Goal: Information Seeking & Learning: Learn about a topic

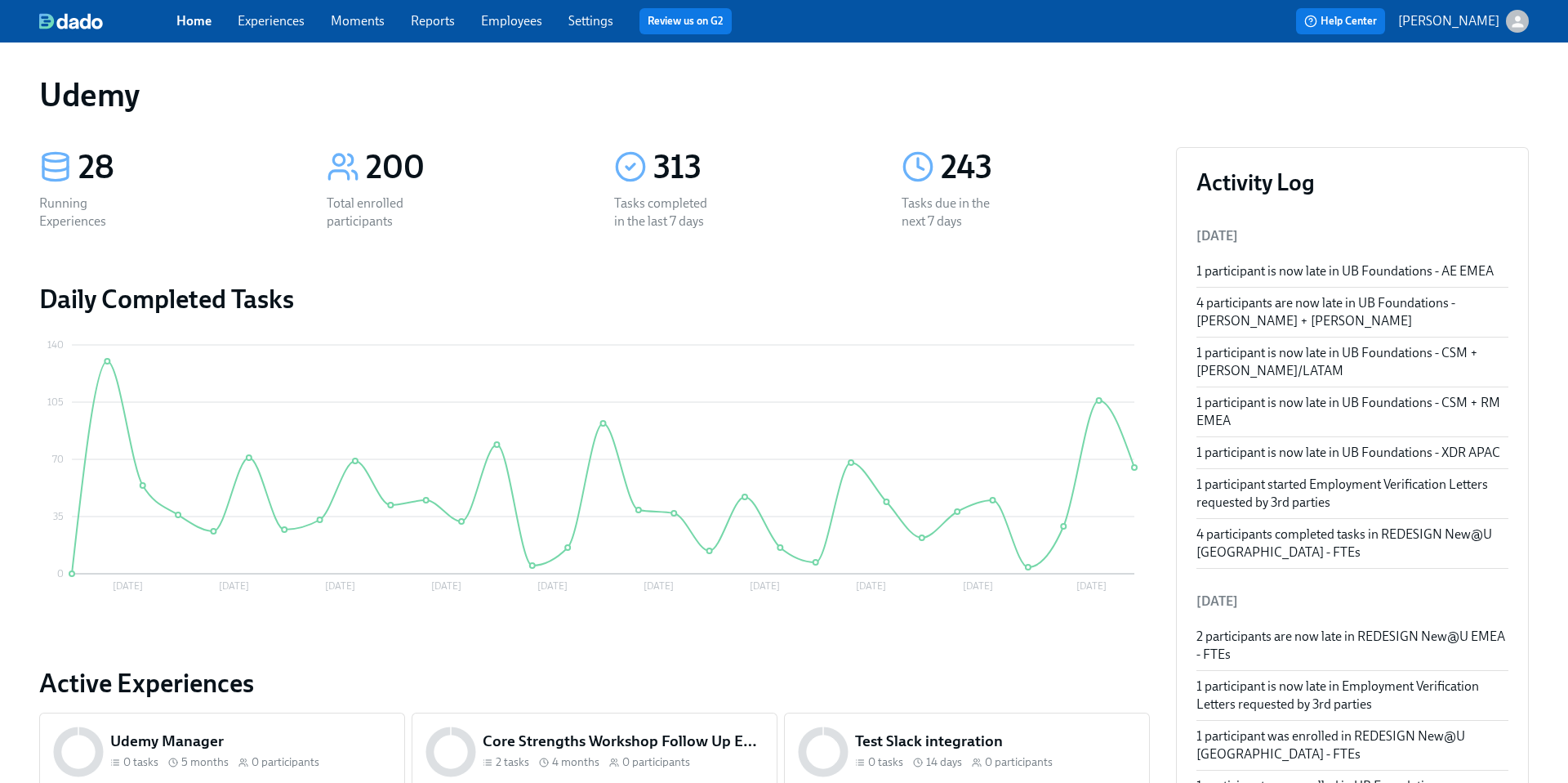
click at [279, 25] on link "Experiences" at bounding box center [271, 21] width 67 height 15
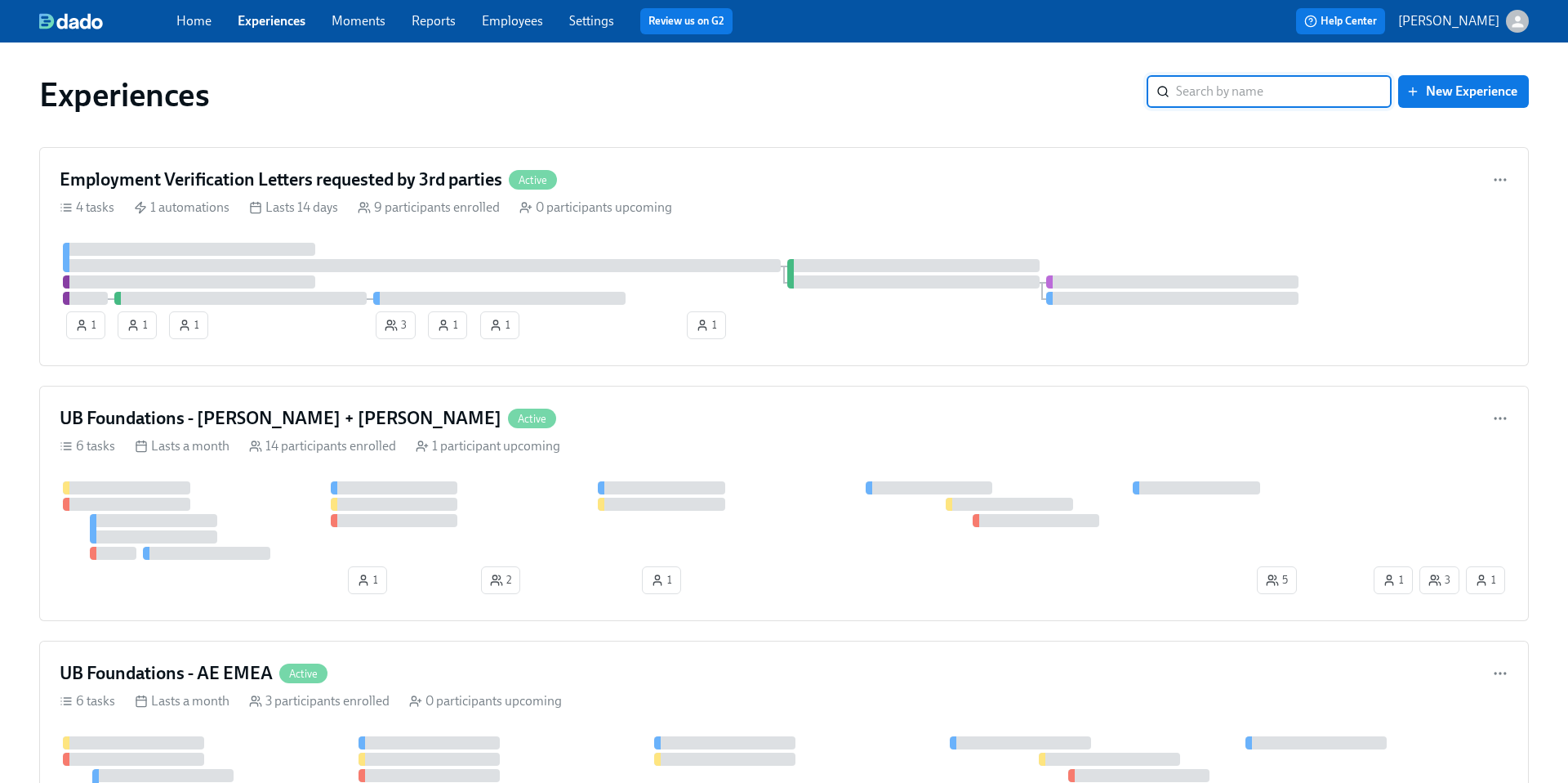
click at [1217, 94] on input "search" at bounding box center [1284, 92] width 216 height 32
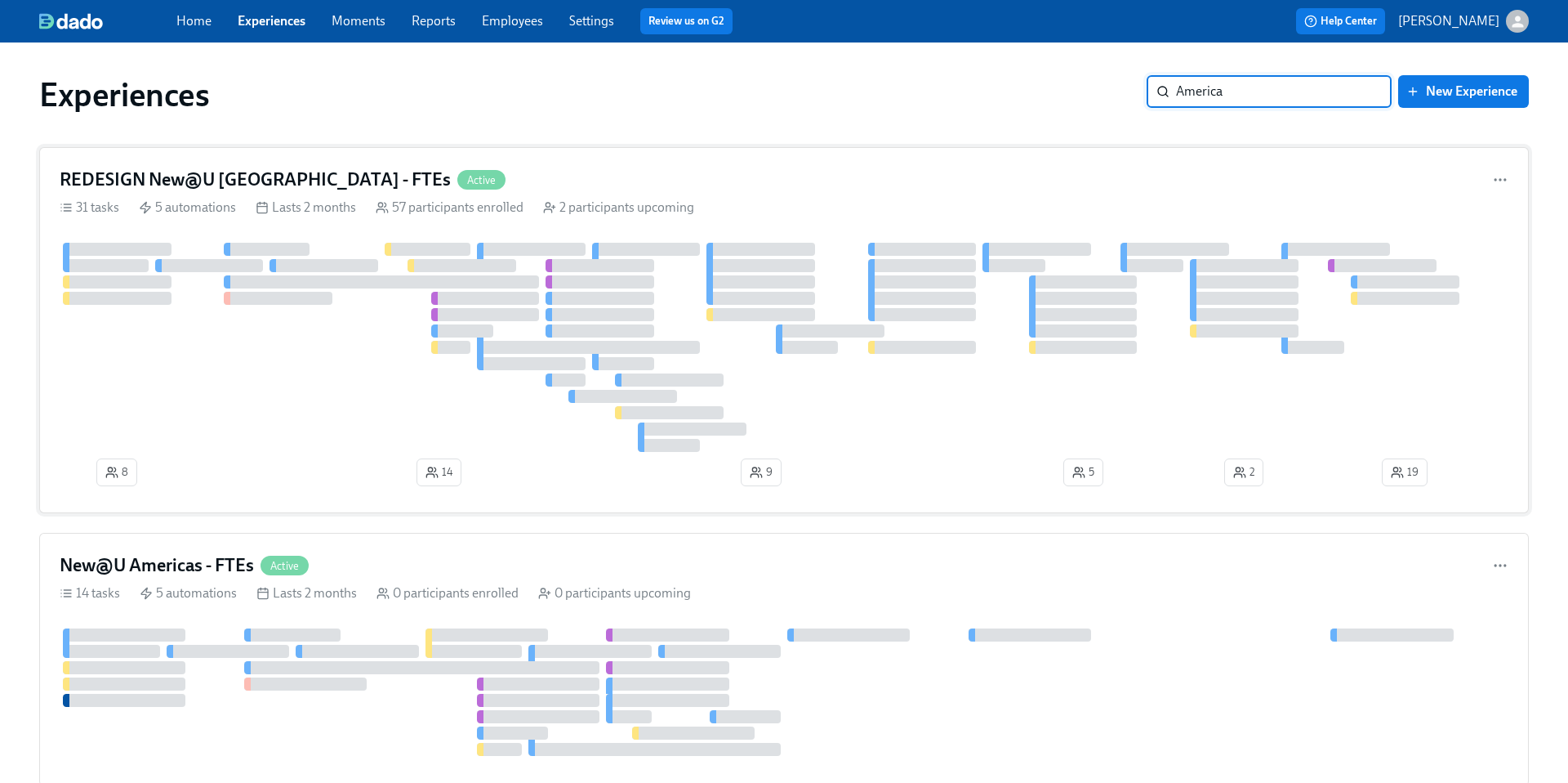
type input "America"
click at [204, 176] on h4 "REDESIGN New@U [GEOGRAPHIC_DATA] - FTEs" at bounding box center [254, 179] width 391 height 24
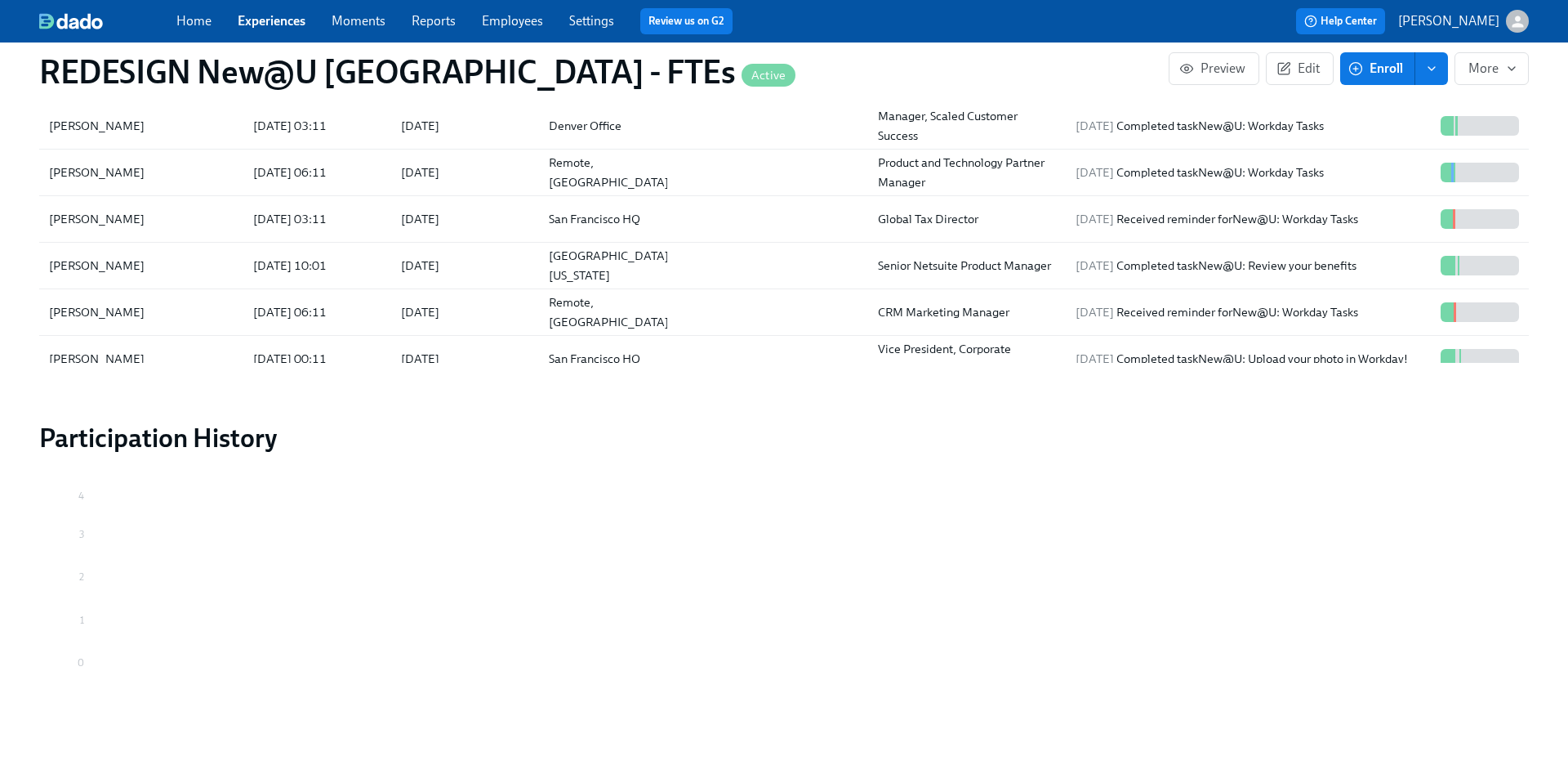
scroll to position [381, 0]
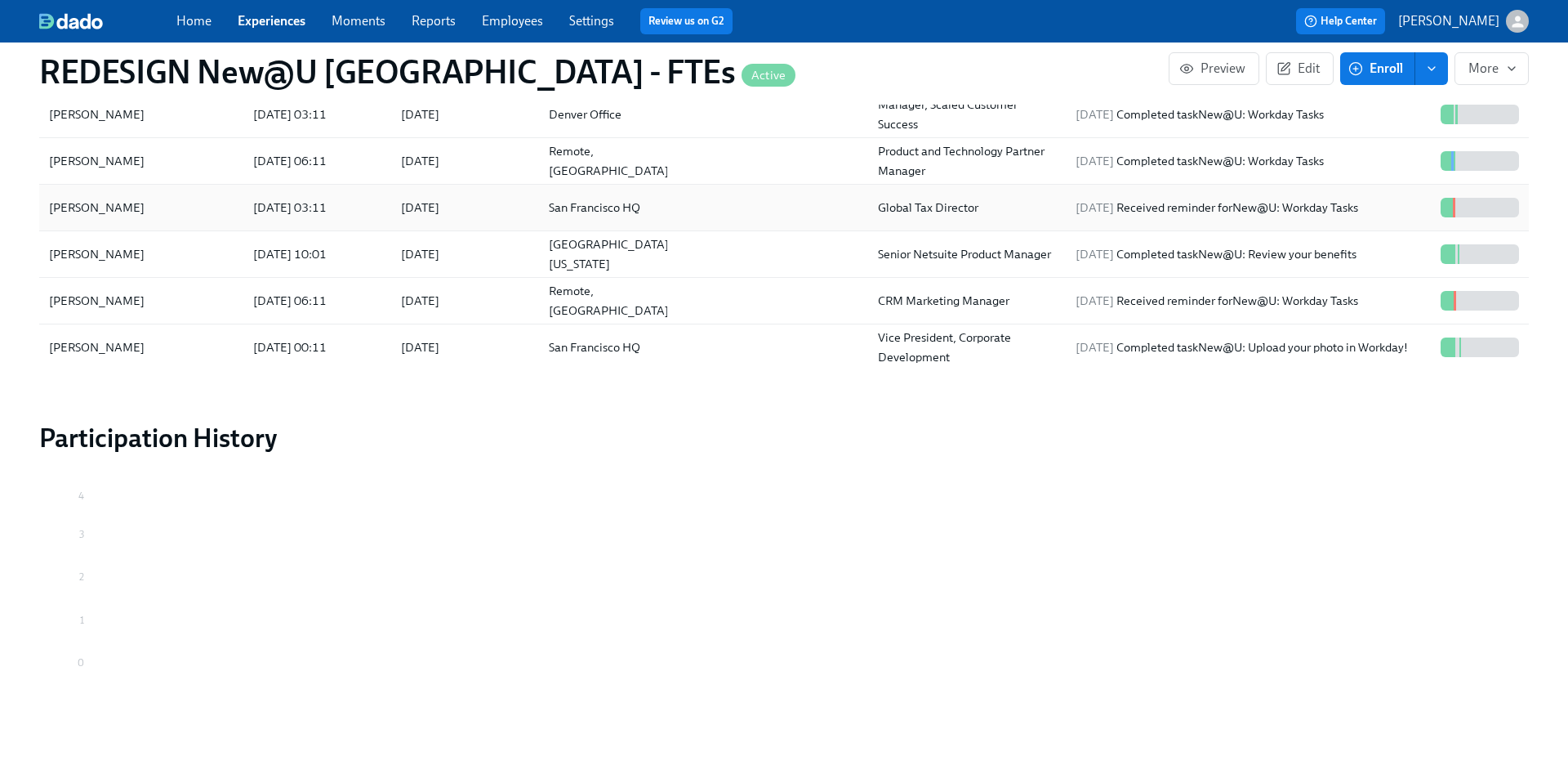
click at [79, 202] on div "[PERSON_NAME]" at bounding box center [96, 208] width 109 height 20
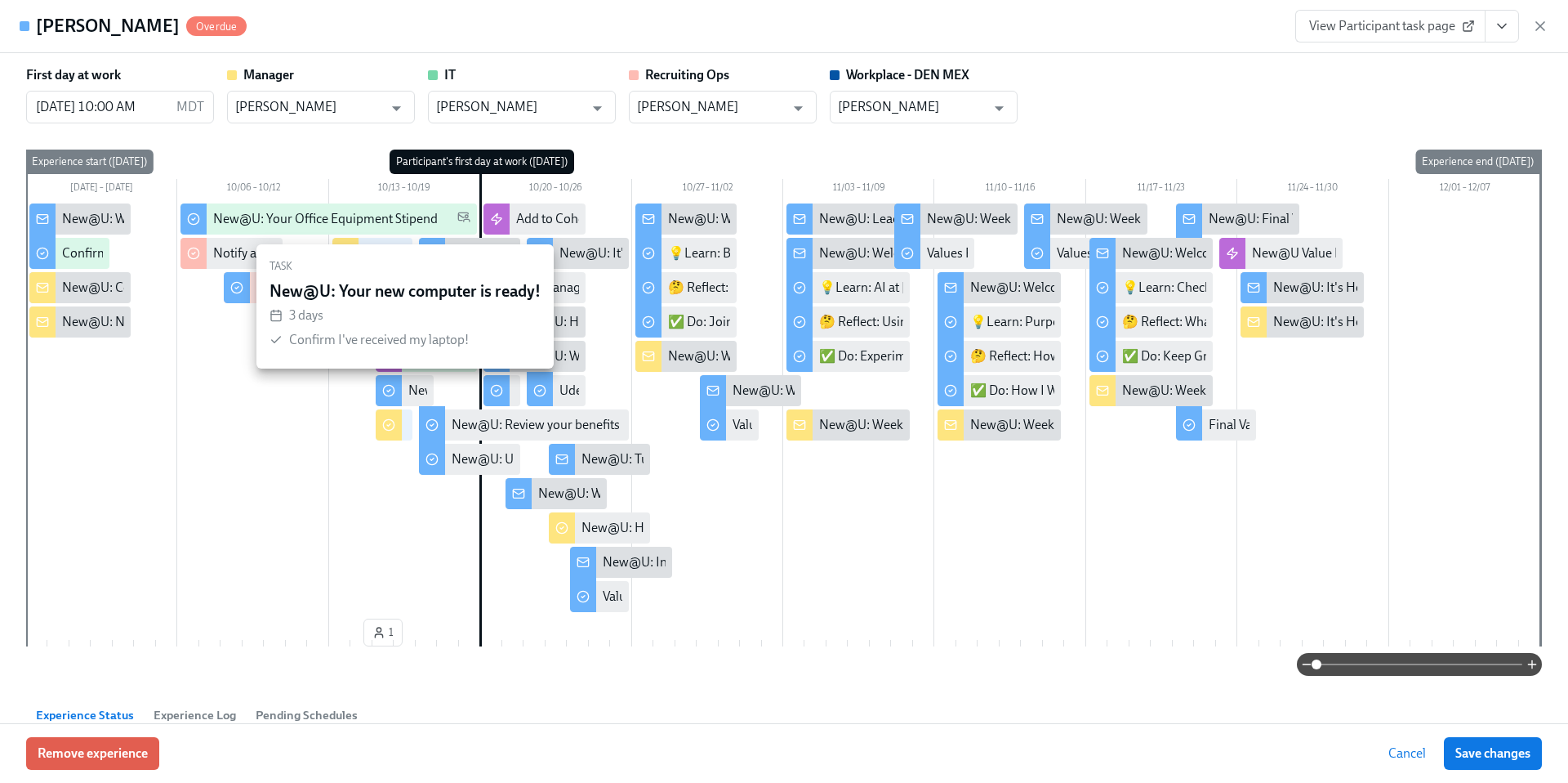
click at [416, 387] on div "New@U: Your new computer is ready!" at bounding box center [513, 390] width 211 height 18
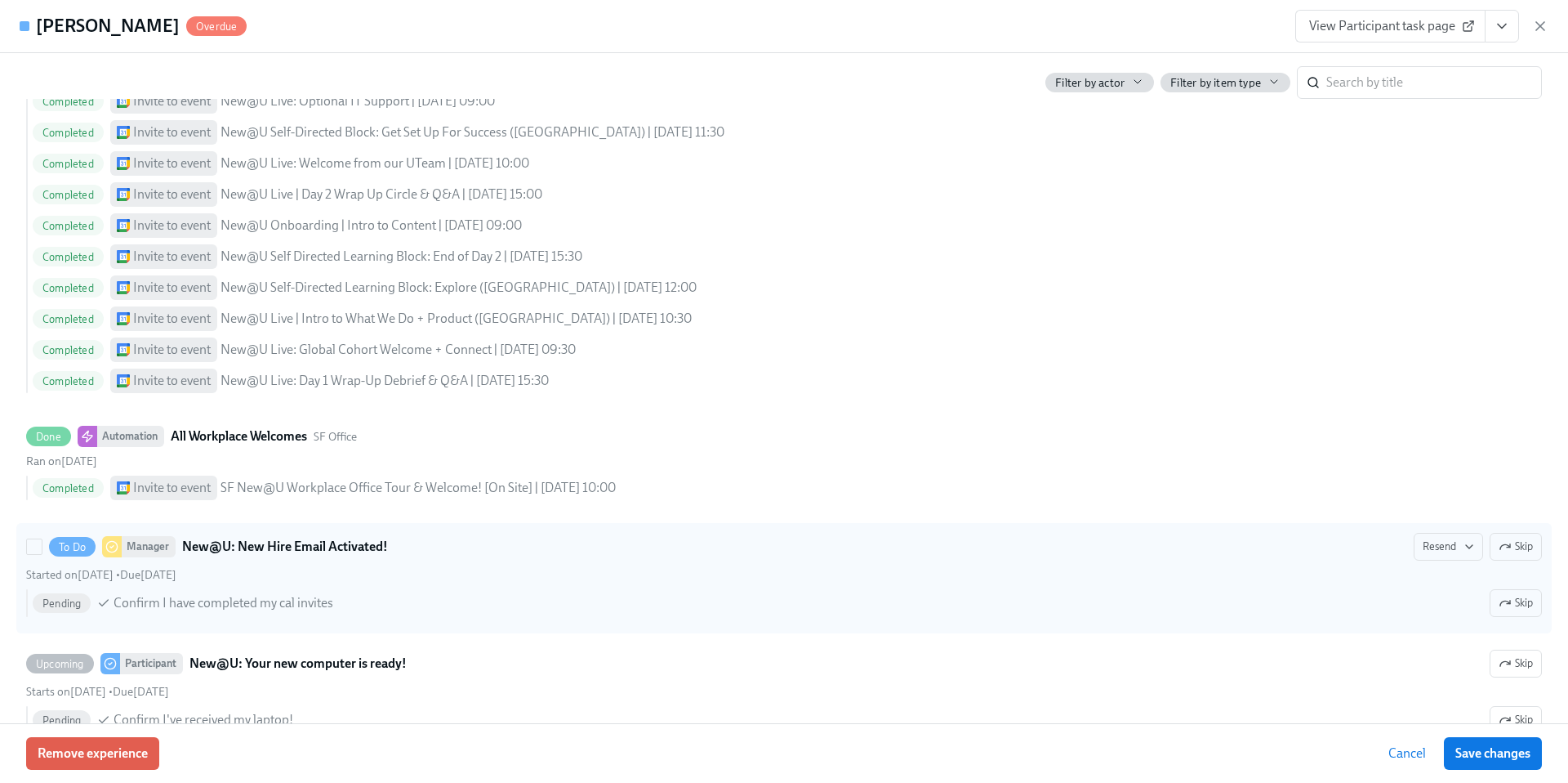
scroll to position [1852, 0]
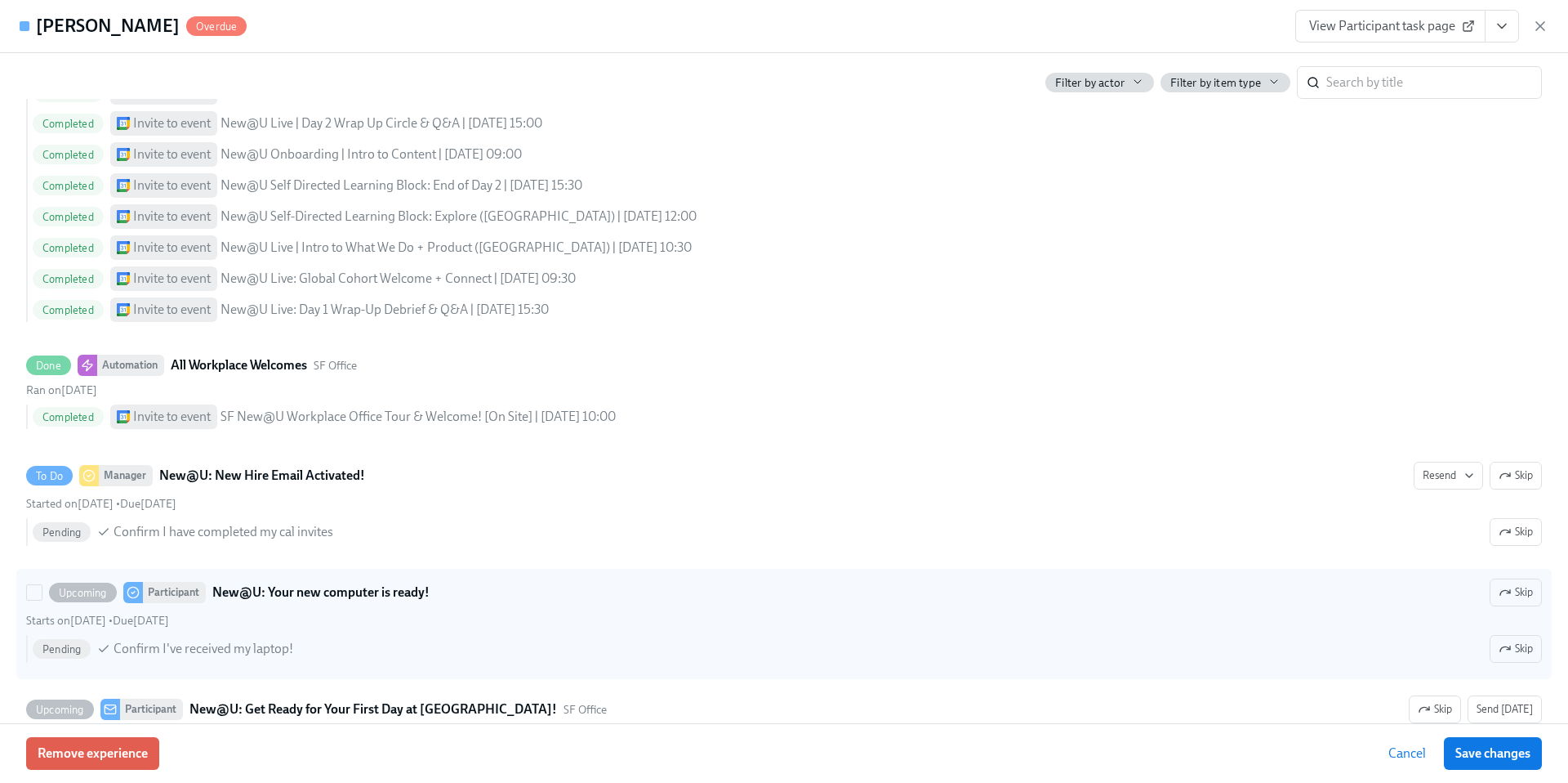
click at [348, 587] on strong "New@U: Your new computer is ready!" at bounding box center [321, 592] width 217 height 20
click at [41, 587] on input "Upcoming Participant New@U: Your new computer is ready! Skip Starts on [DATE] •…" at bounding box center [34, 592] width 14 height 14
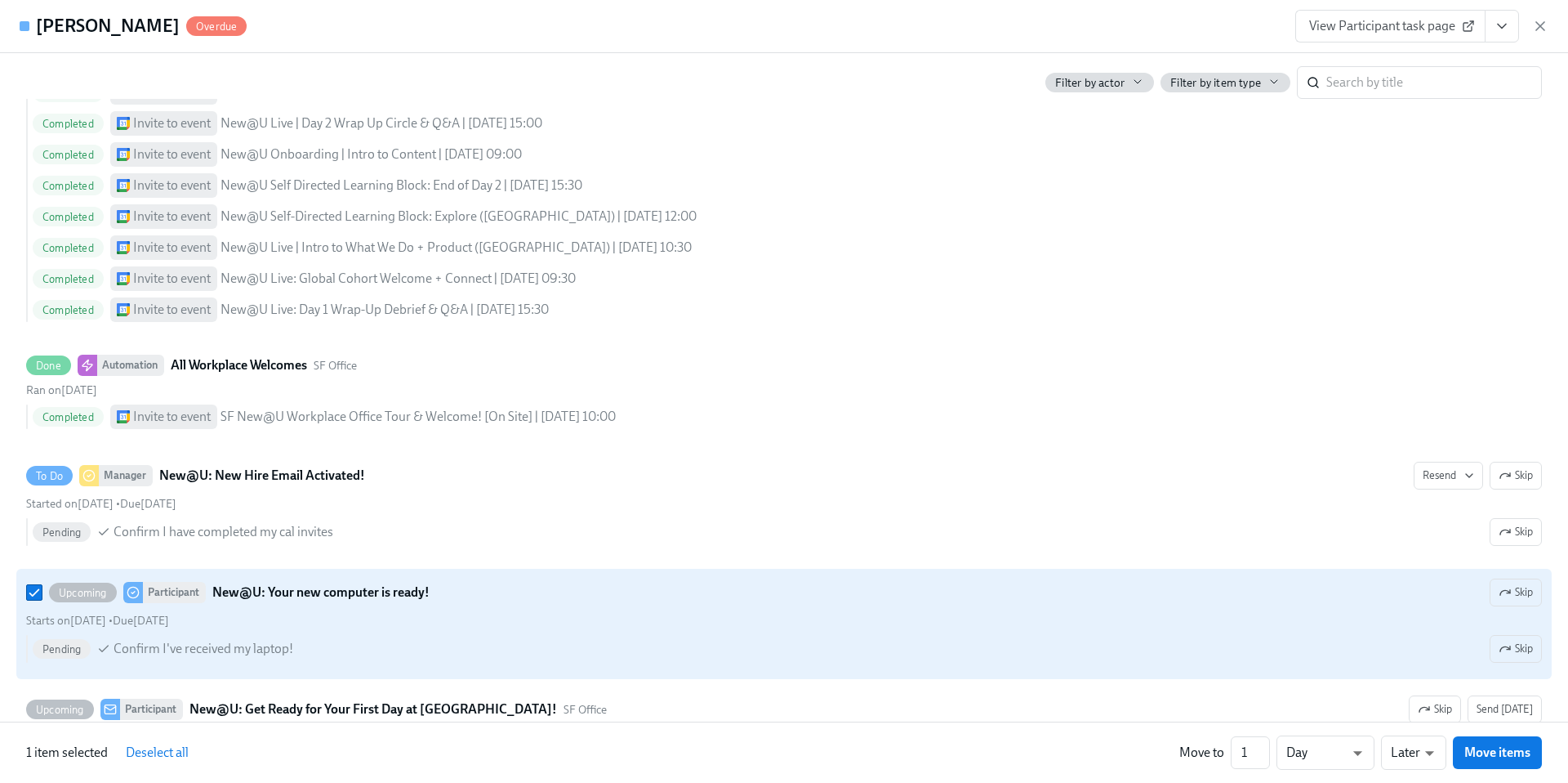
click at [348, 587] on strong "New@U: Your new computer is ready!" at bounding box center [321, 592] width 217 height 20
click at [41, 587] on input "Upcoming Participant New@U: Your new computer is ready! Skip Starts on [DATE] •…" at bounding box center [34, 592] width 14 height 14
checkbox input "false"
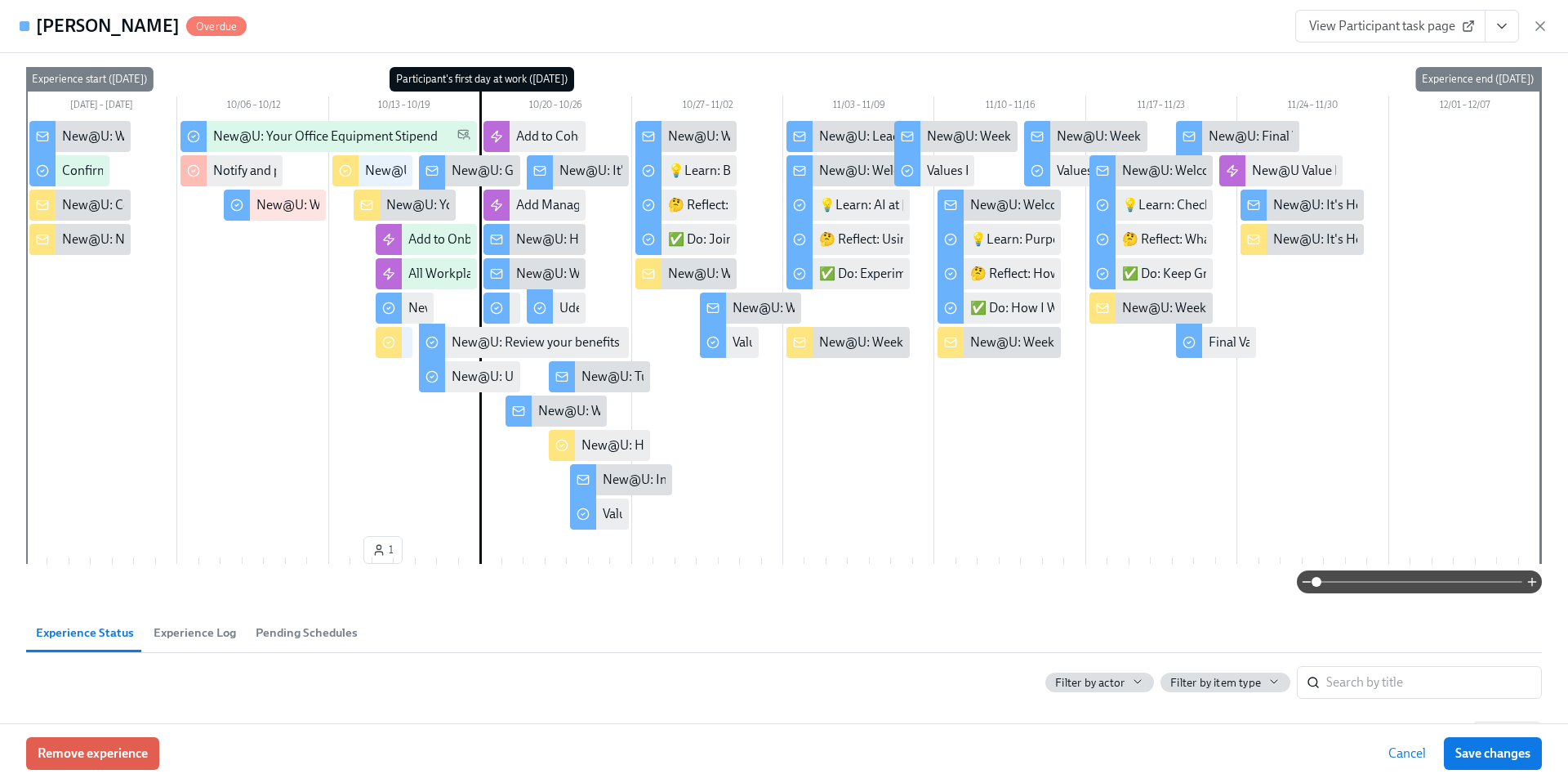
scroll to position [0, 0]
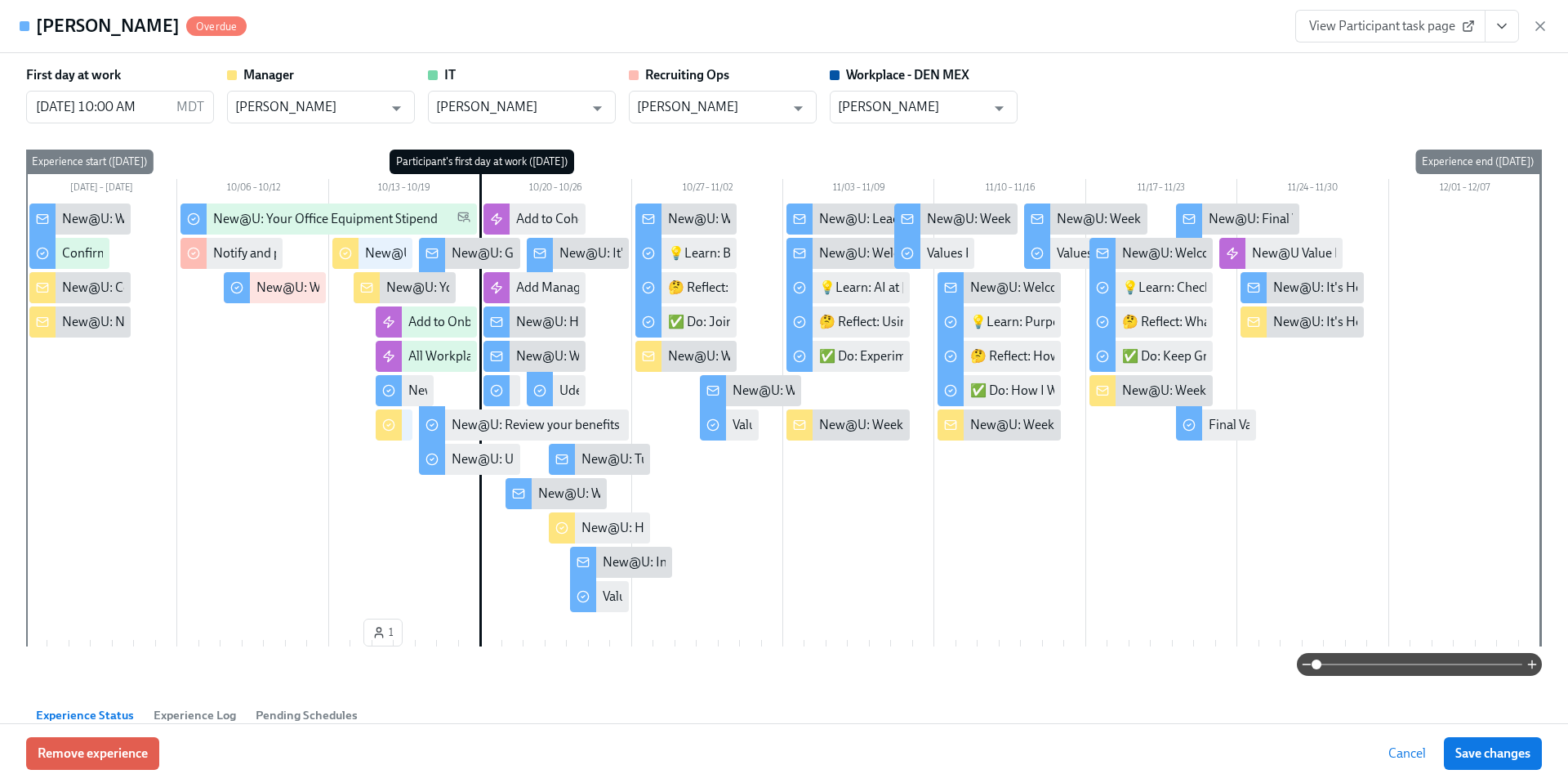
click at [483, 256] on div "New@U: Get Ready for Your First Day at [GEOGRAPHIC_DATA]!" at bounding box center [629, 254] width 355 height 18
click at [470, 256] on div "New@U: Get Ready for Your First Day at [GEOGRAPHIC_DATA]!" at bounding box center [629, 254] width 355 height 18
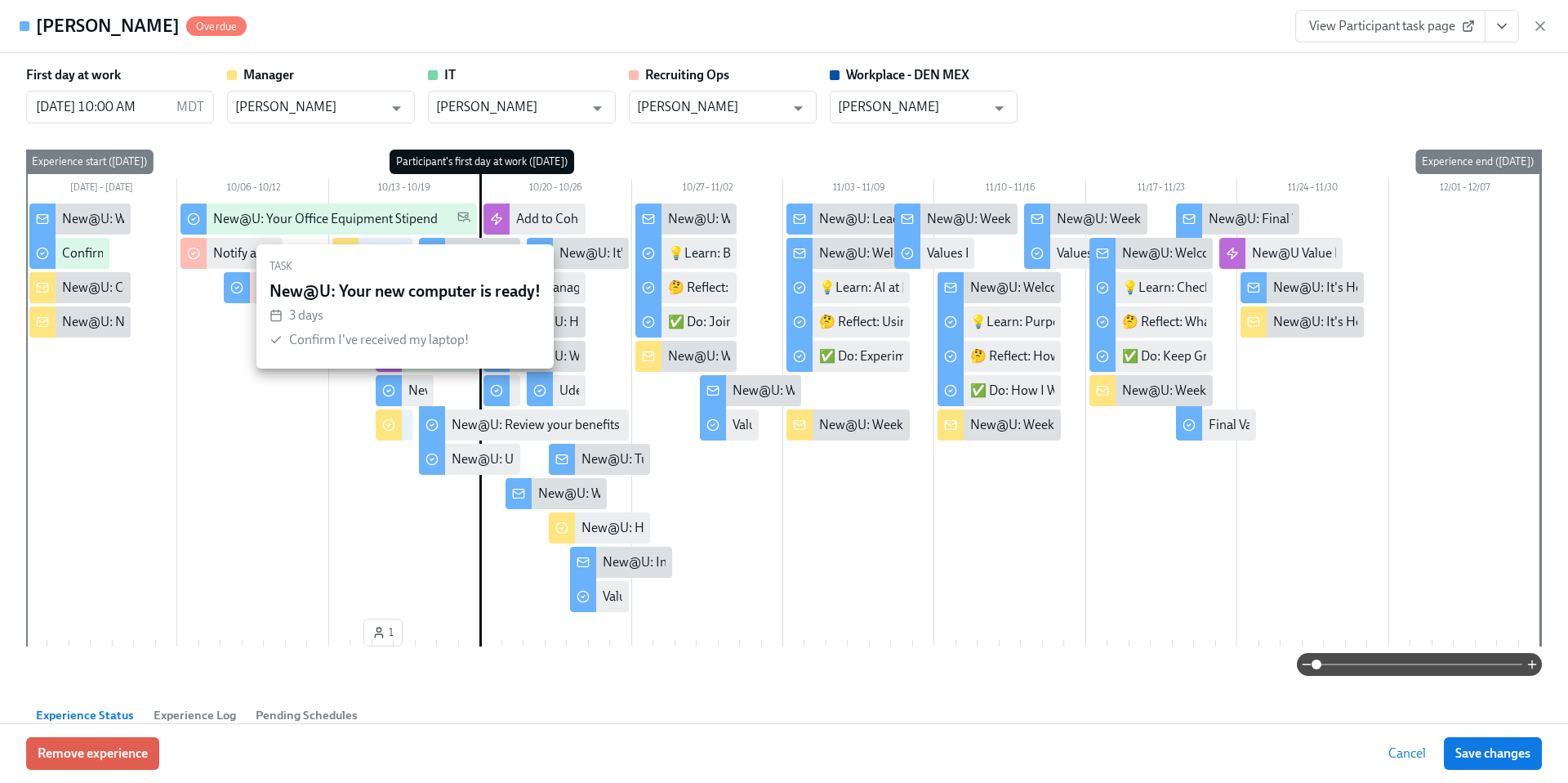
click at [424, 391] on div "New@U: Your new computer is ready!" at bounding box center [513, 390] width 211 height 18
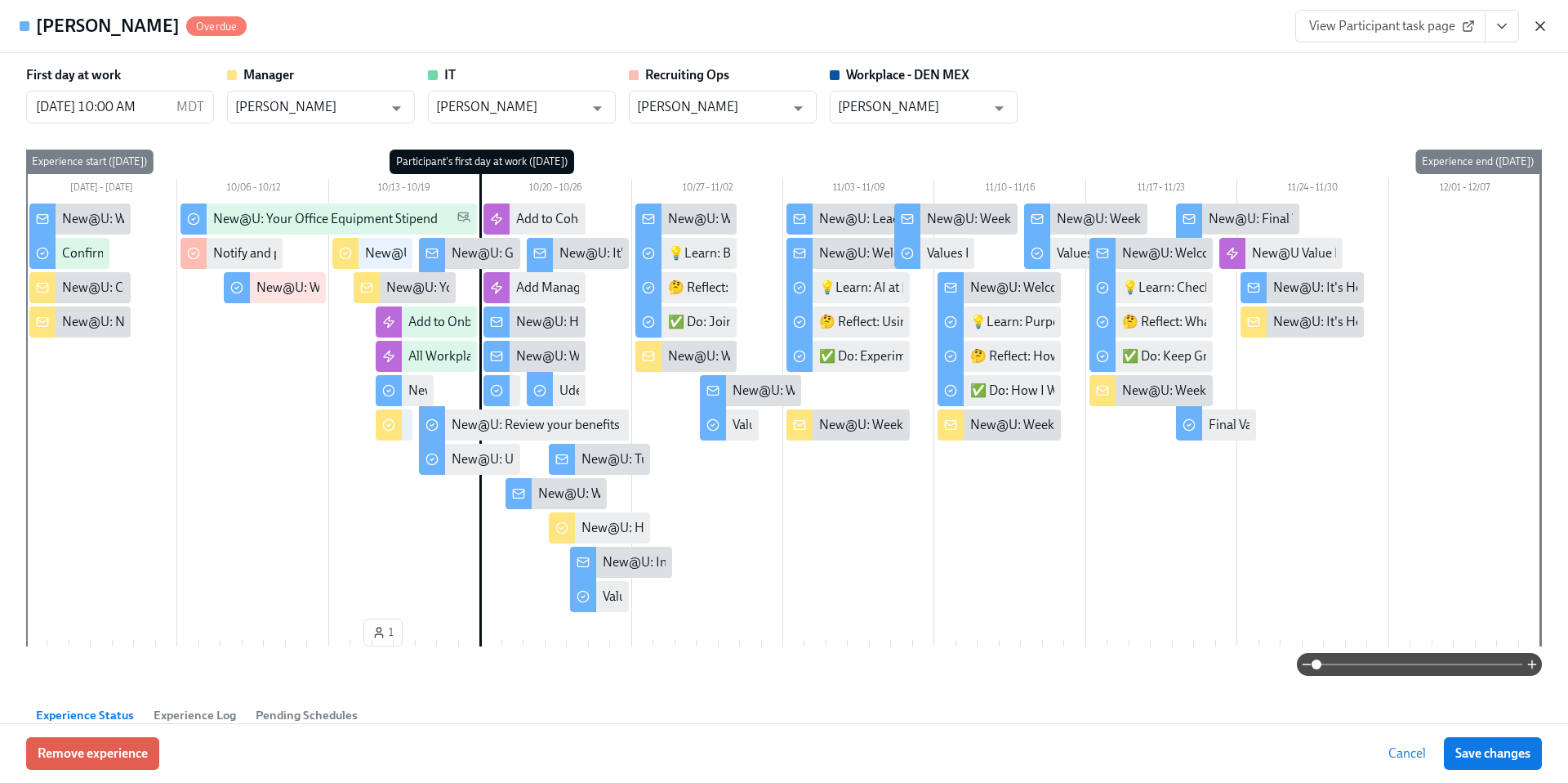
click at [1539, 31] on icon "button" at bounding box center [1540, 26] width 16 height 16
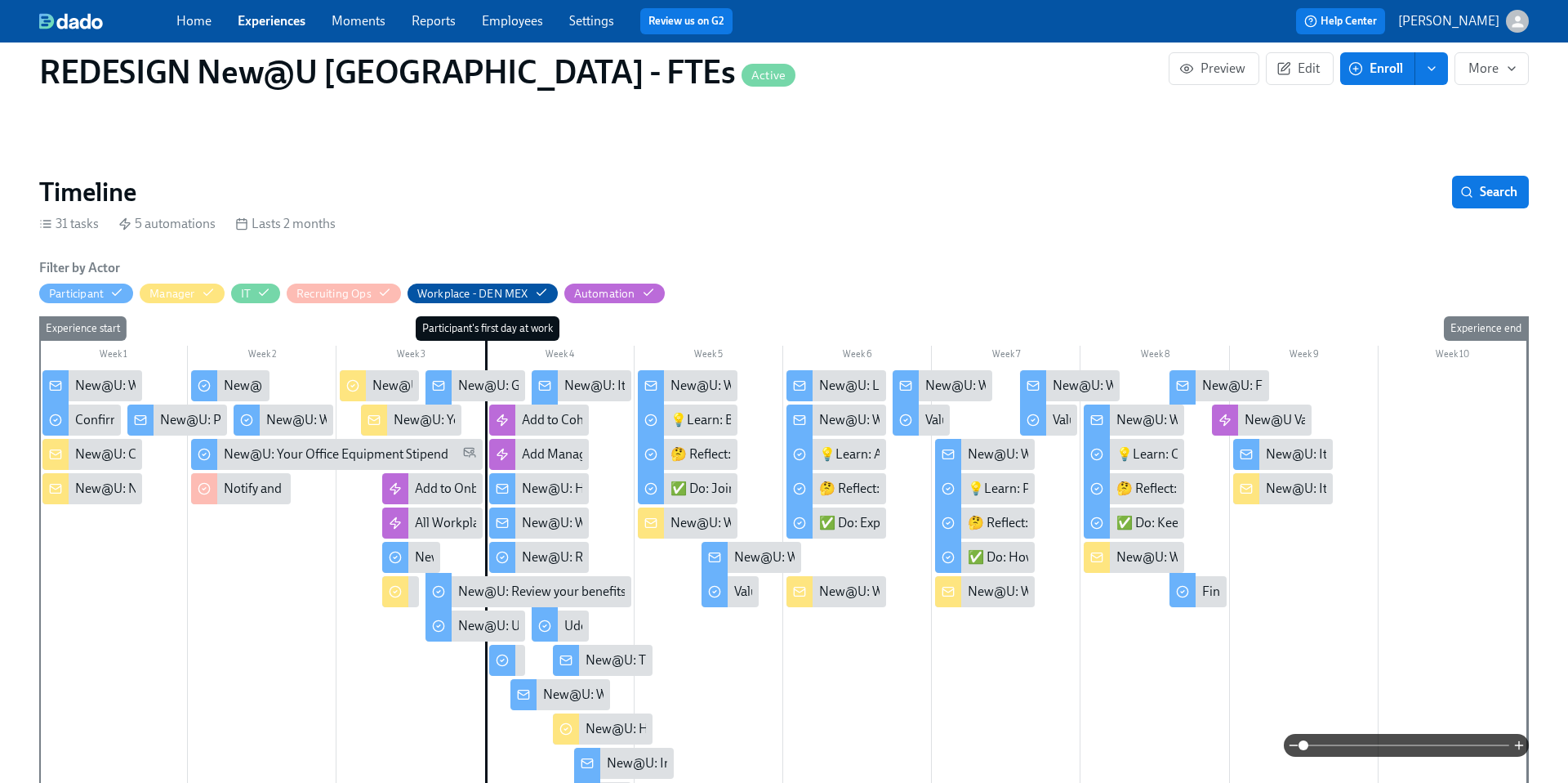
scroll to position [120, 0]
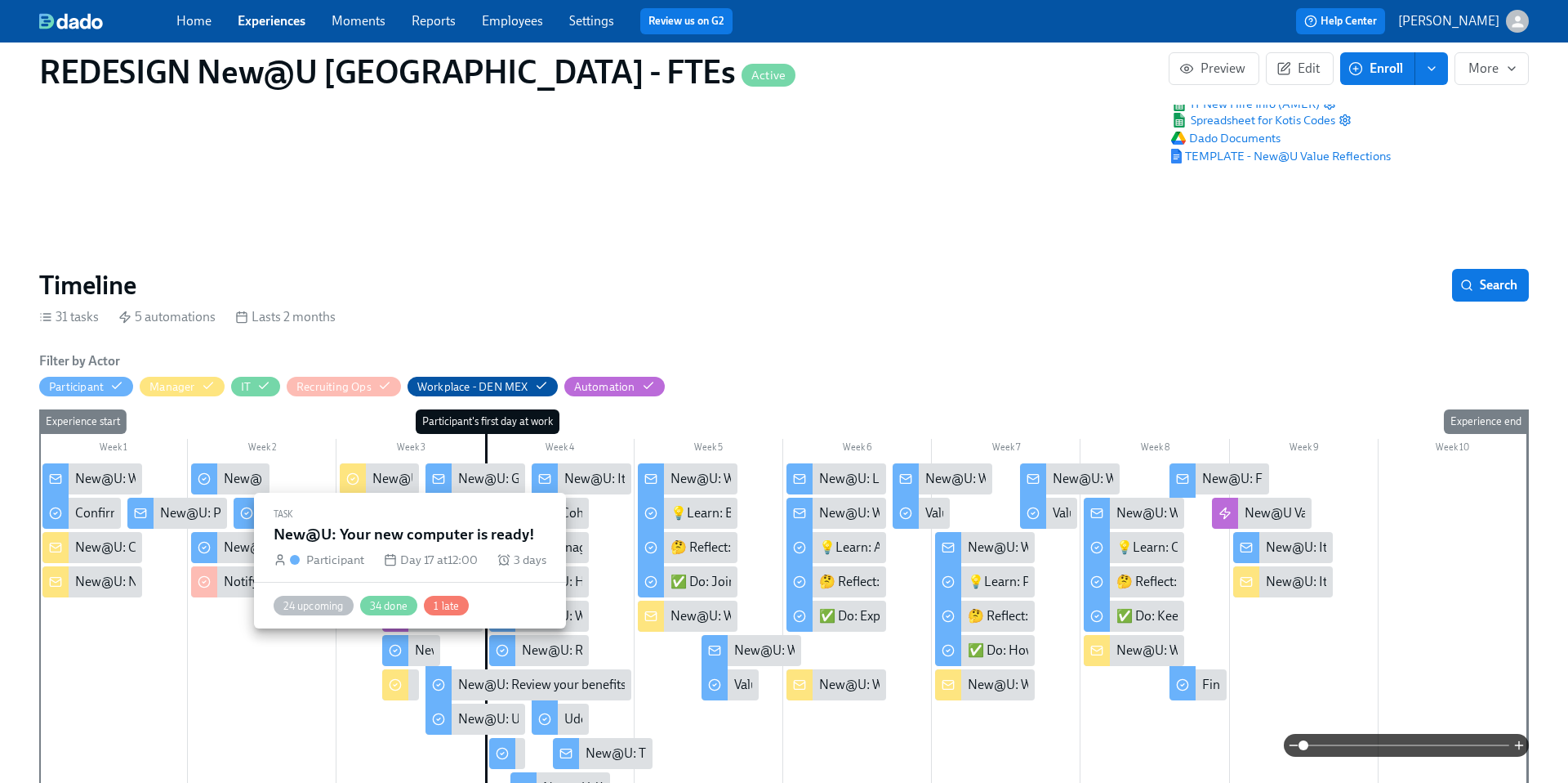
click at [422, 642] on div "New@U: Your new computer is ready!" at bounding box center [520, 651] width 211 height 18
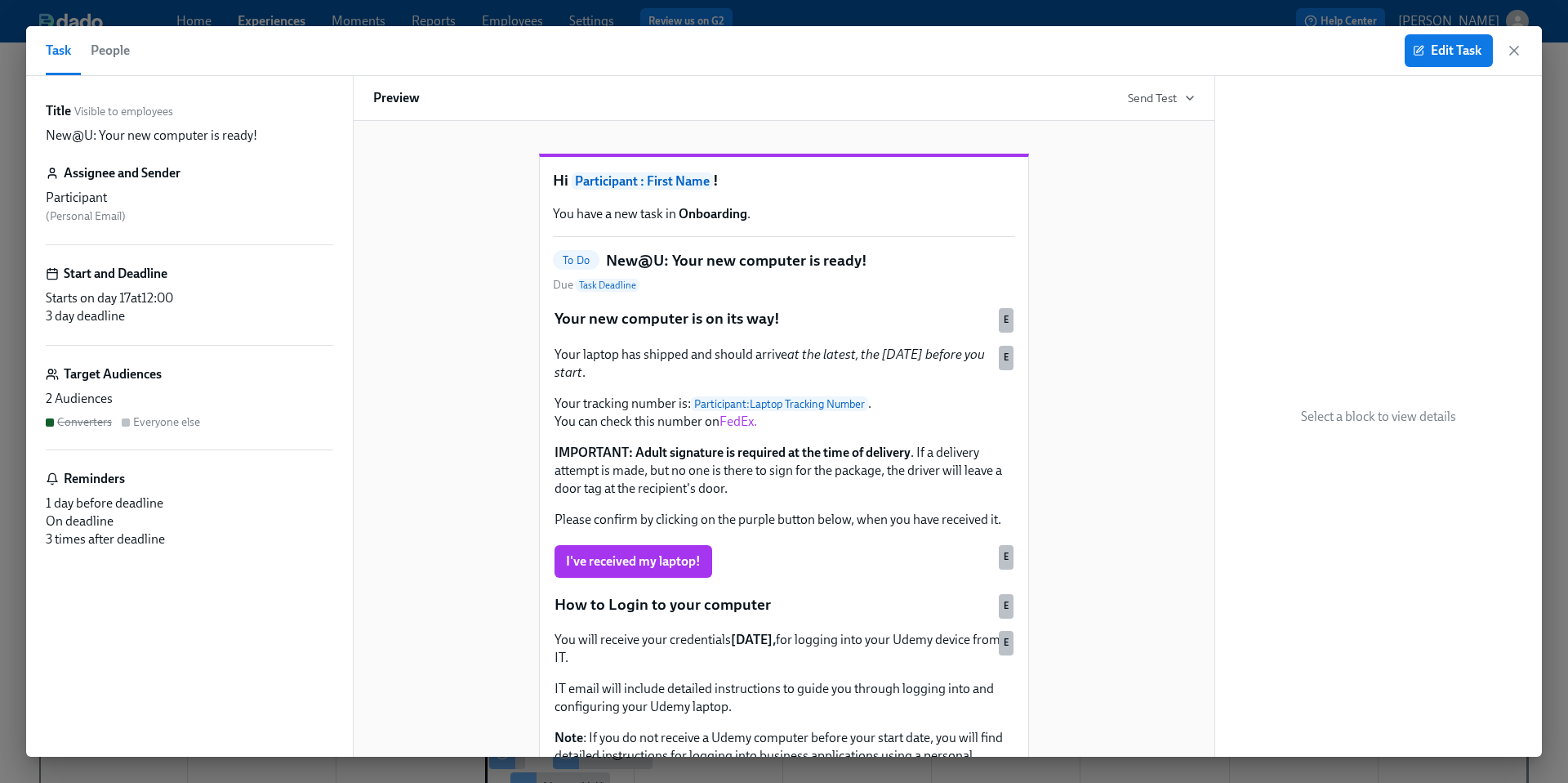
click at [1522, 57] on div "Task People Edit Task" at bounding box center [784, 50] width 1516 height 49
click at [1521, 57] on icon "button" at bounding box center [1514, 50] width 16 height 16
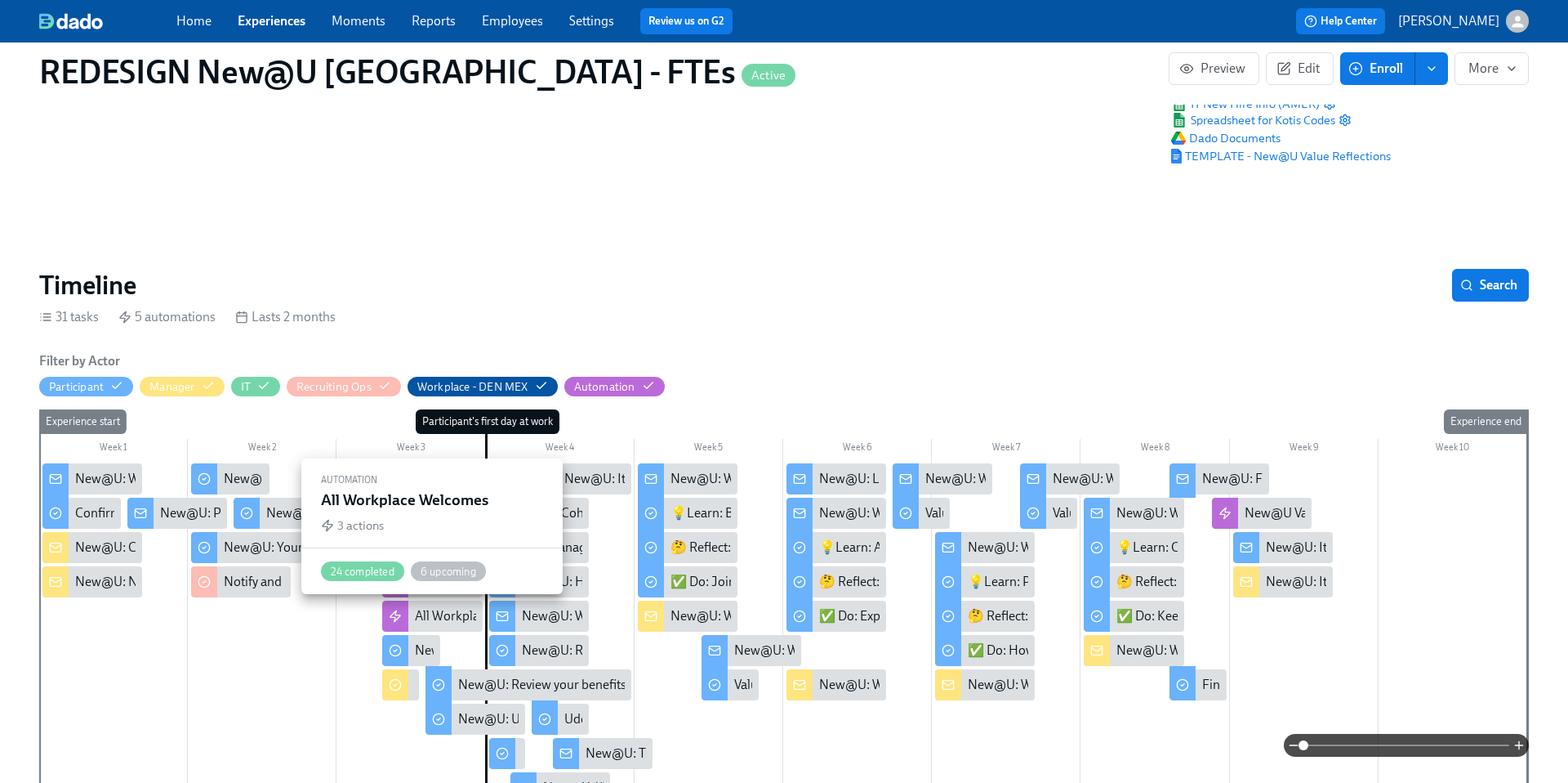
click at [439, 619] on div "All Workplace Welcomes" at bounding box center [483, 616] width 137 height 18
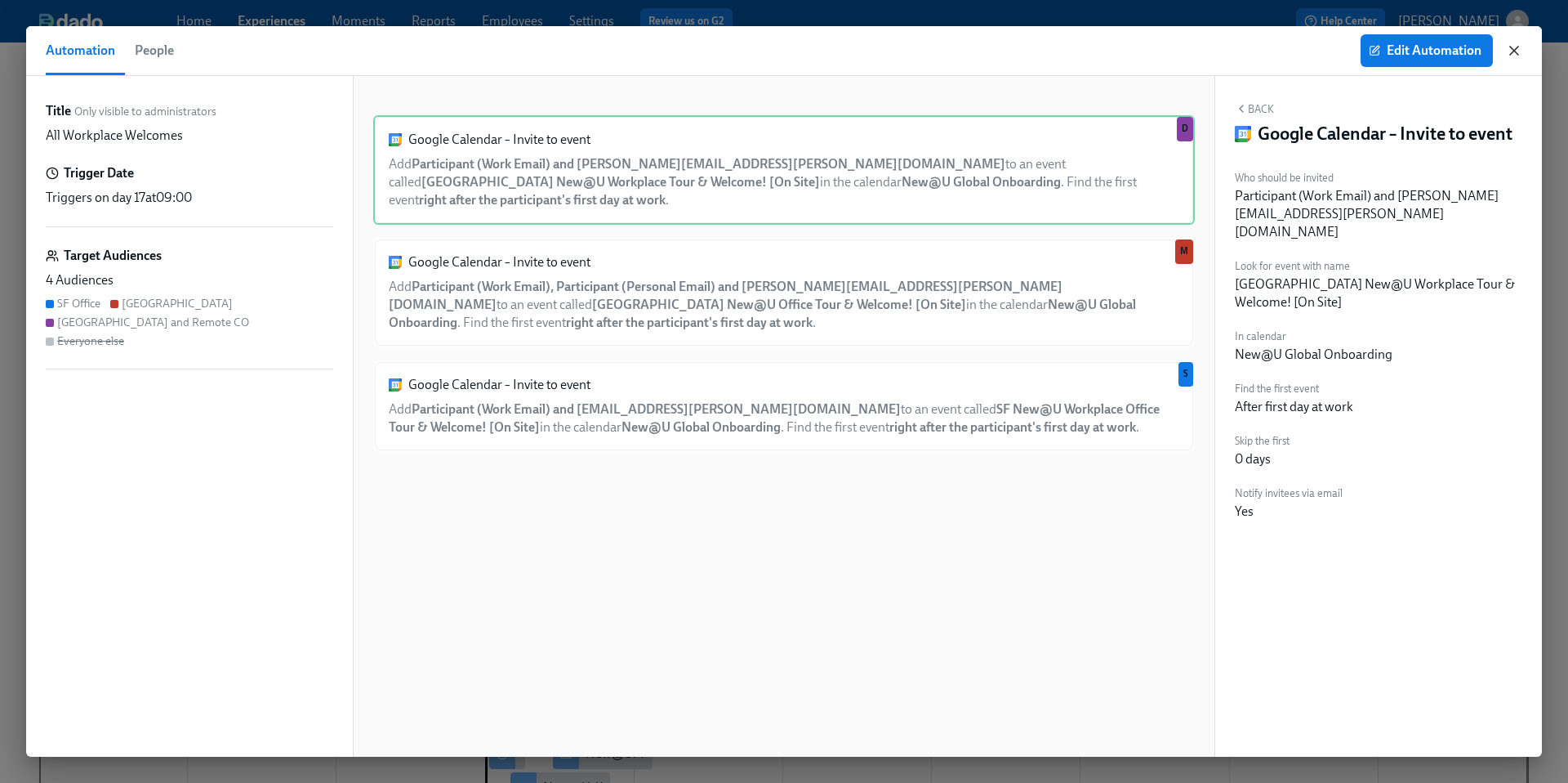
click at [1513, 51] on icon "button" at bounding box center [1514, 50] width 16 height 16
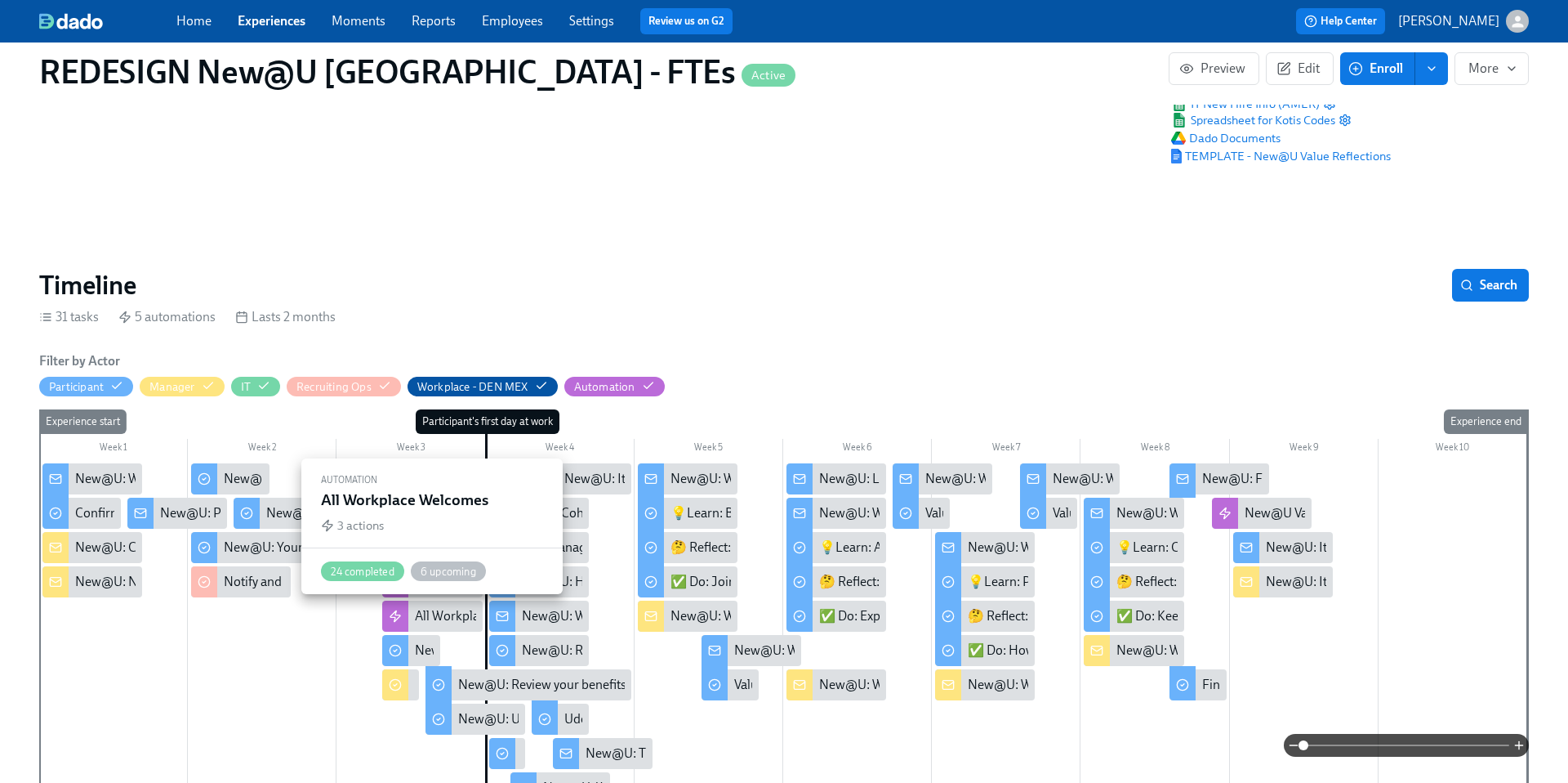
click at [452, 616] on div "All Workplace Welcomes" at bounding box center [483, 616] width 137 height 18
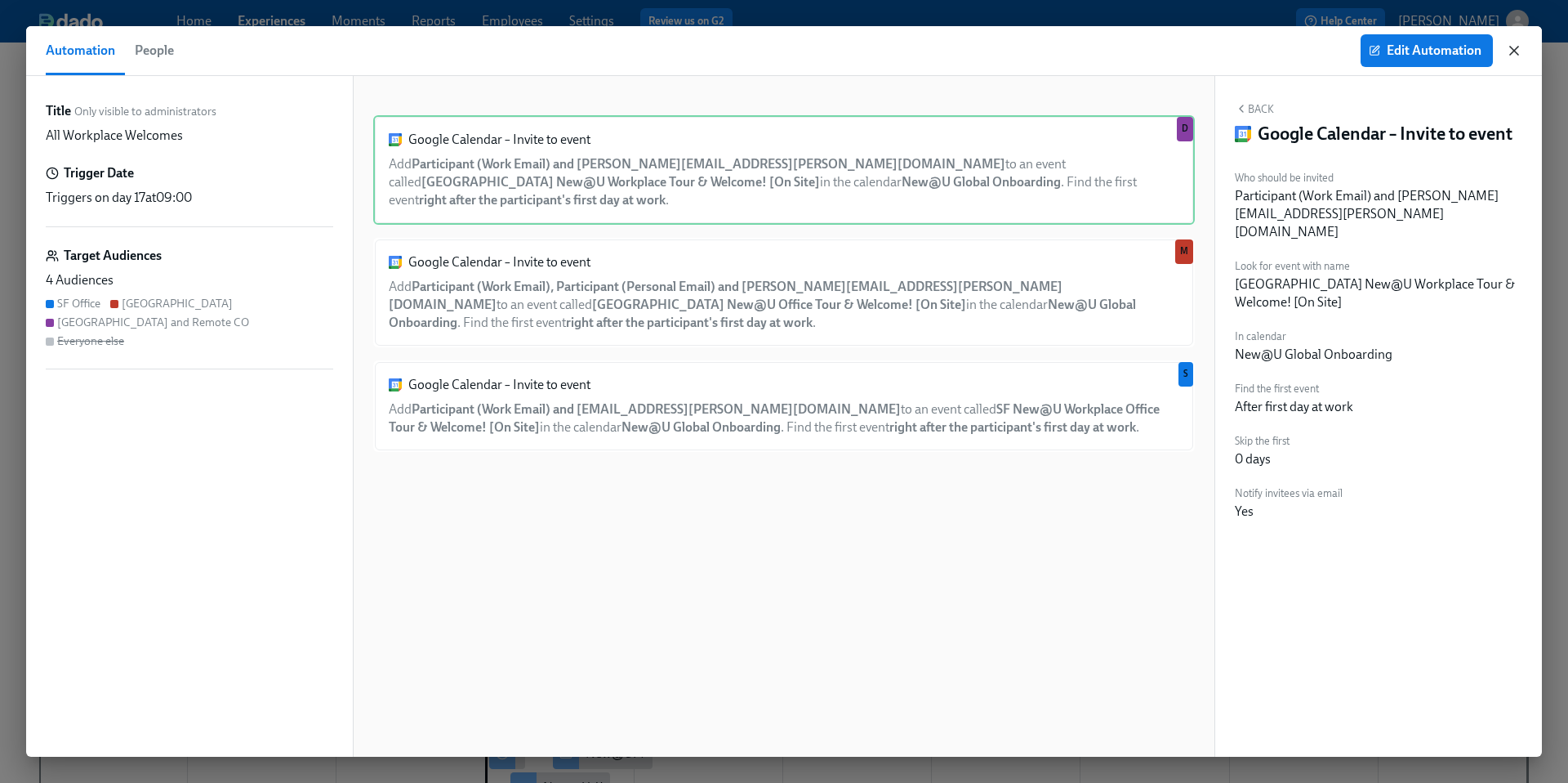
click at [1520, 54] on icon "button" at bounding box center [1514, 50] width 16 height 16
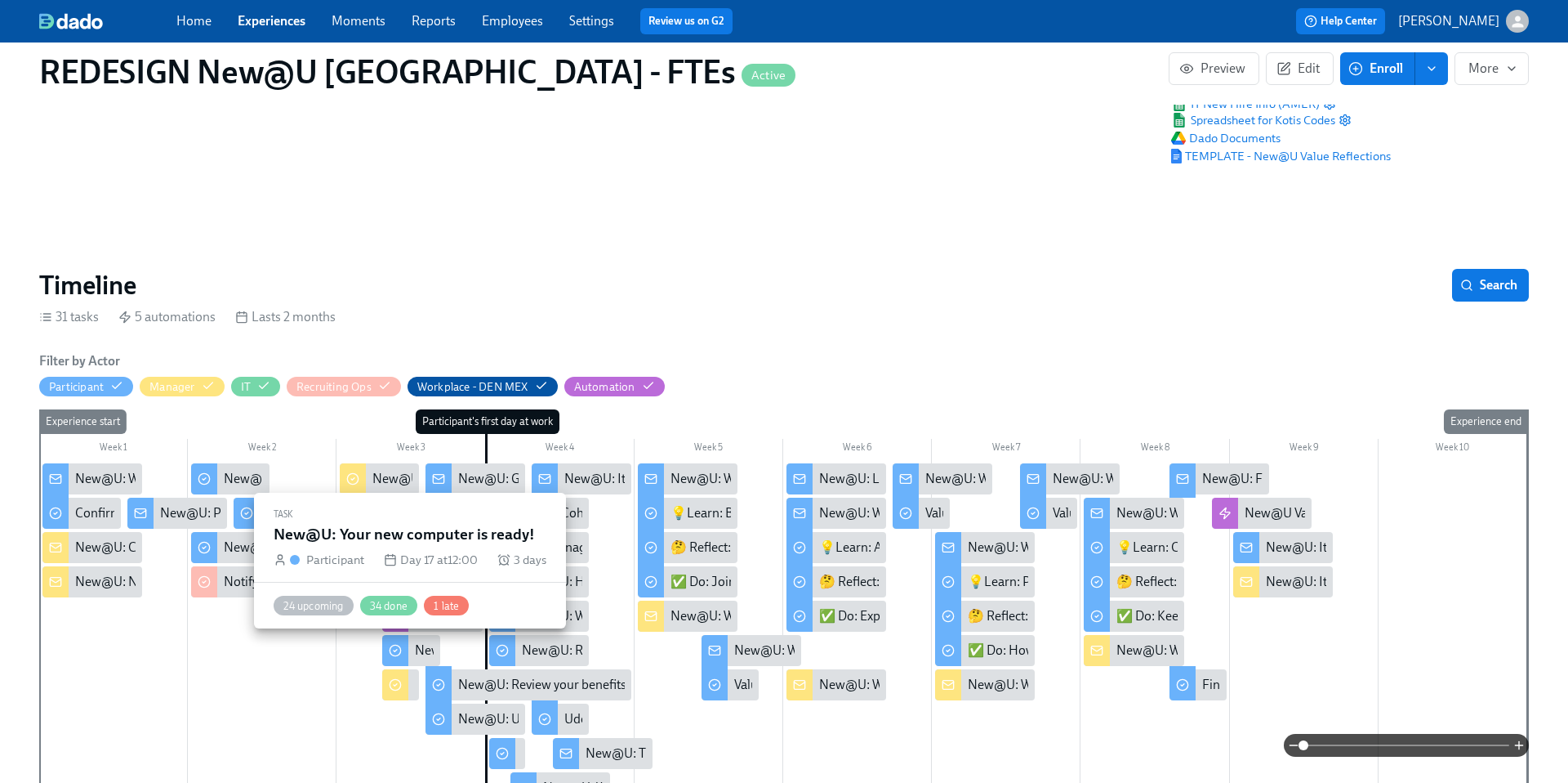
click at [418, 655] on div "New@U: Your new computer is ready!" at bounding box center [520, 651] width 211 height 18
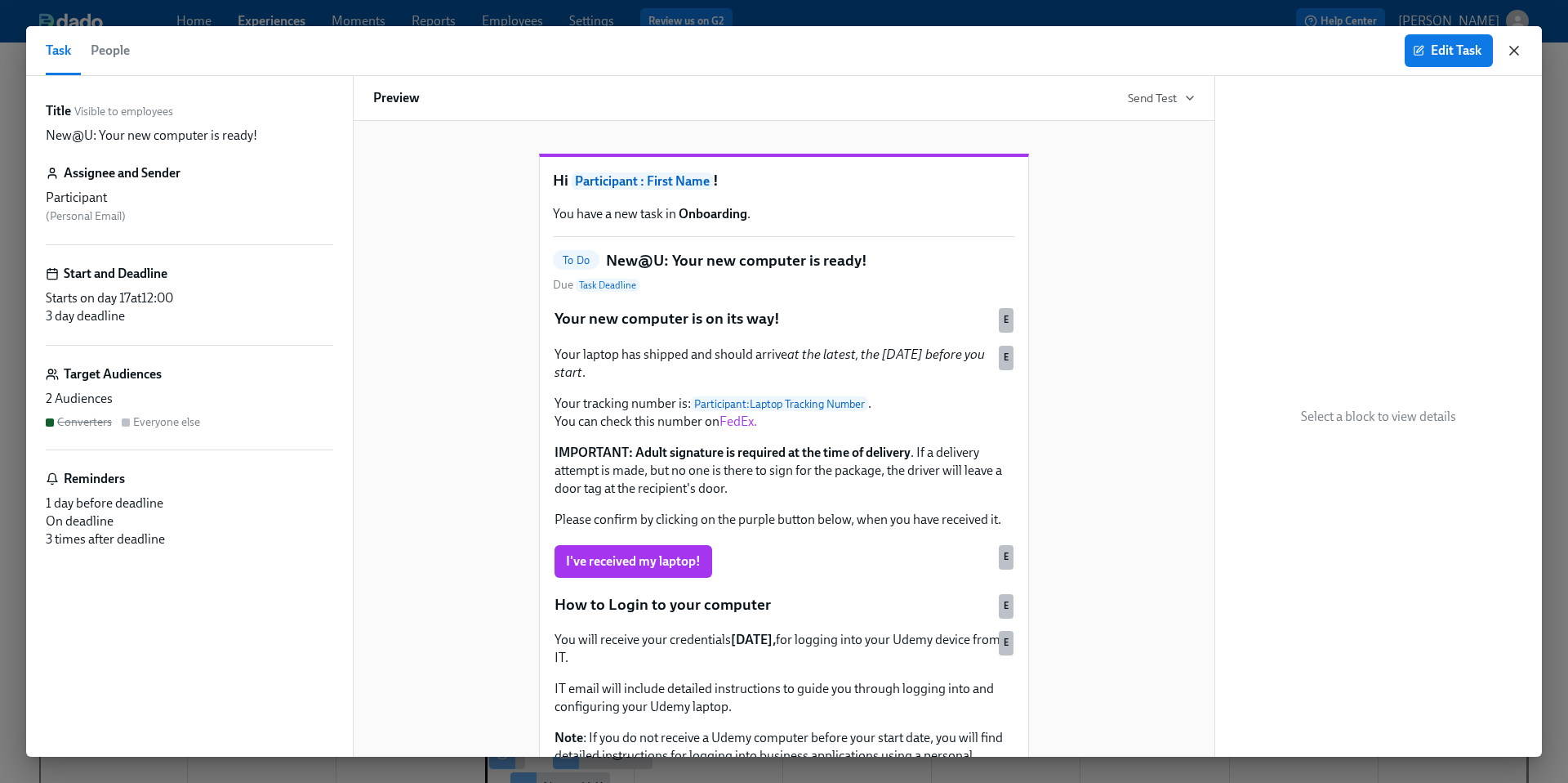
click at [1512, 52] on icon "button" at bounding box center [1514, 50] width 8 height 8
click at [1512, 52] on button "More" at bounding box center [1492, 68] width 75 height 32
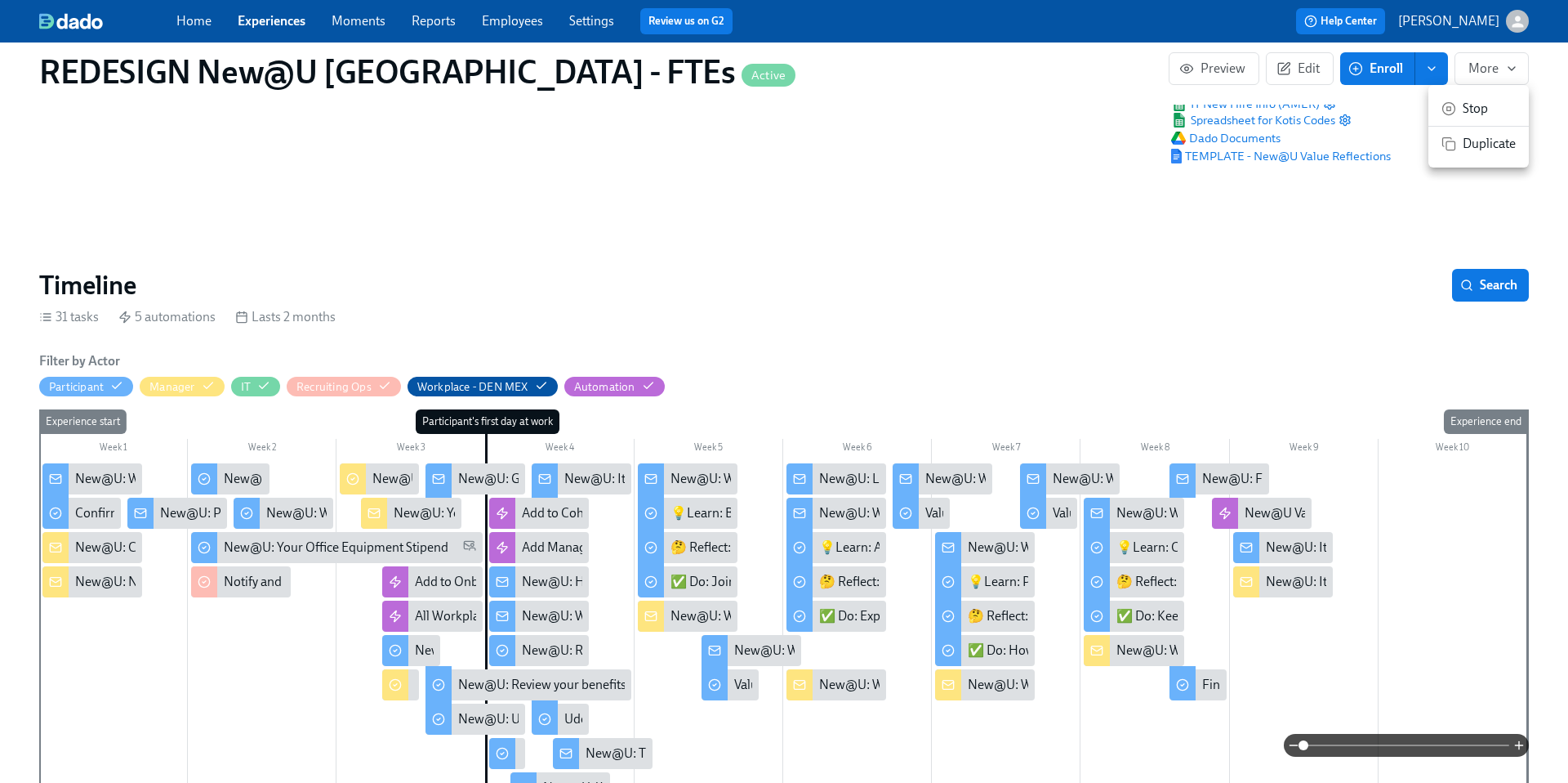
click at [183, 511] on div at bounding box center [784, 391] width 1568 height 783
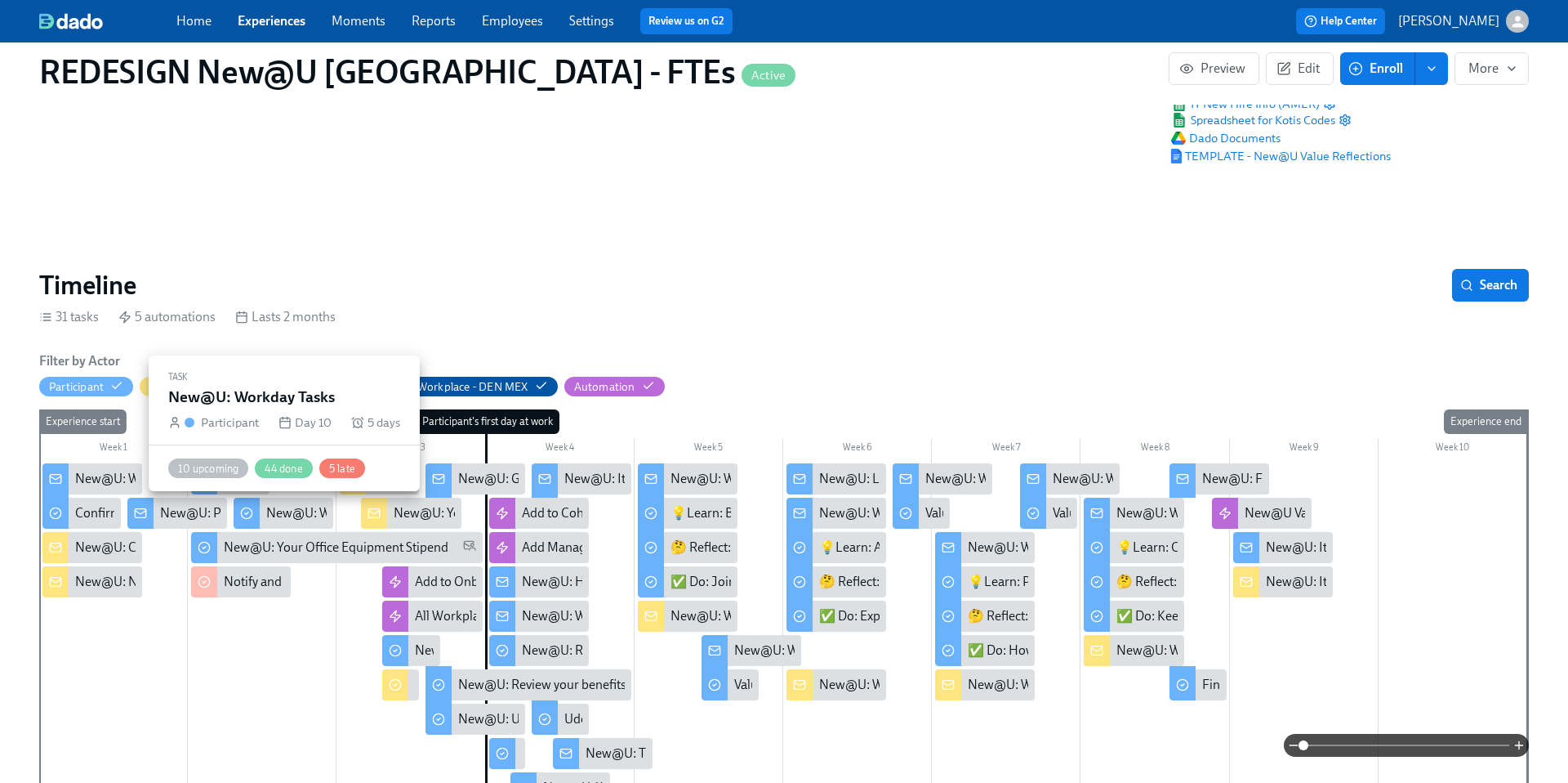
click at [273, 513] on div "New@U: Workday Tasks" at bounding box center [334, 513] width 137 height 18
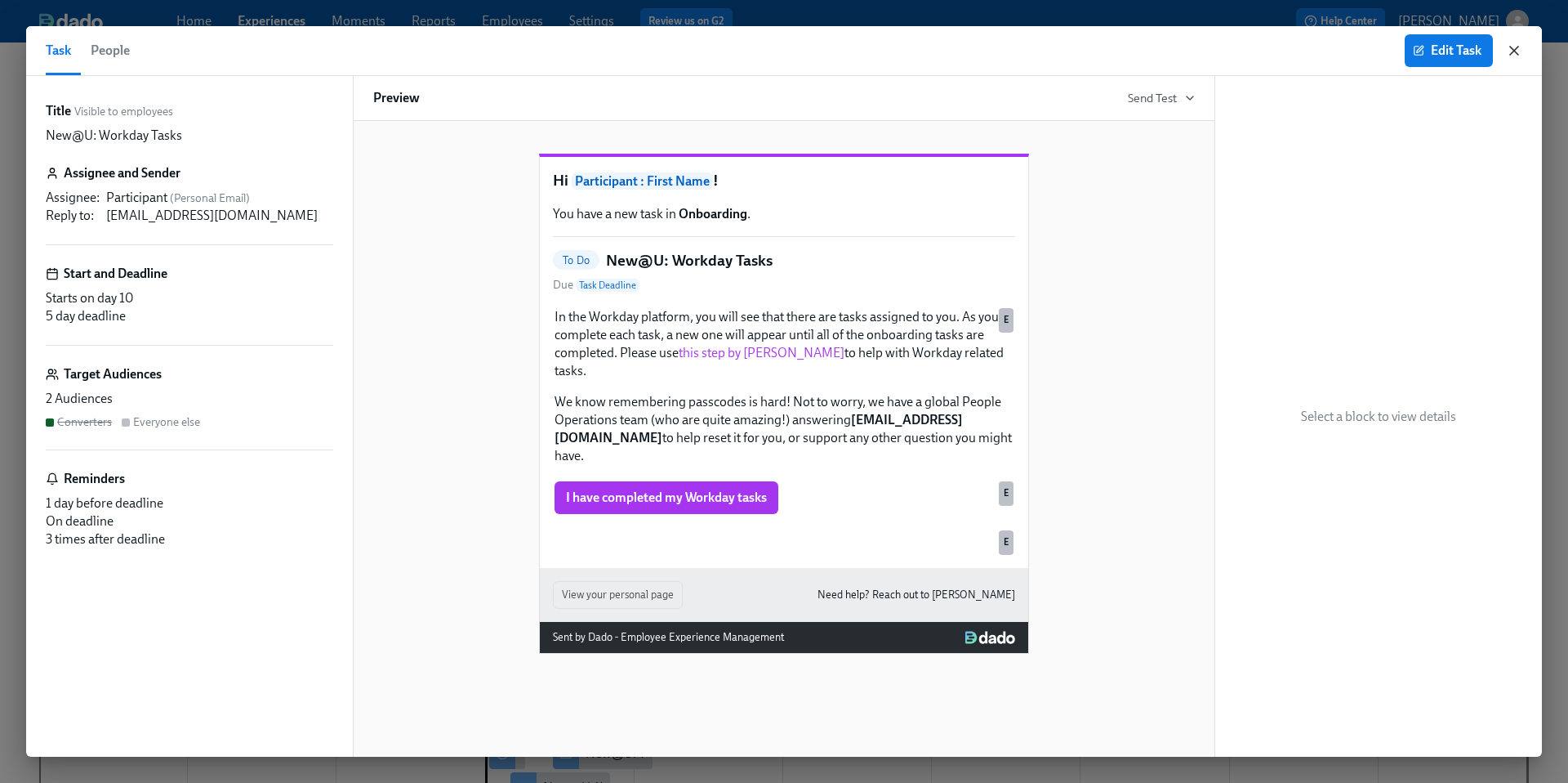
click at [1515, 51] on icon "button" at bounding box center [1514, 50] width 8 height 8
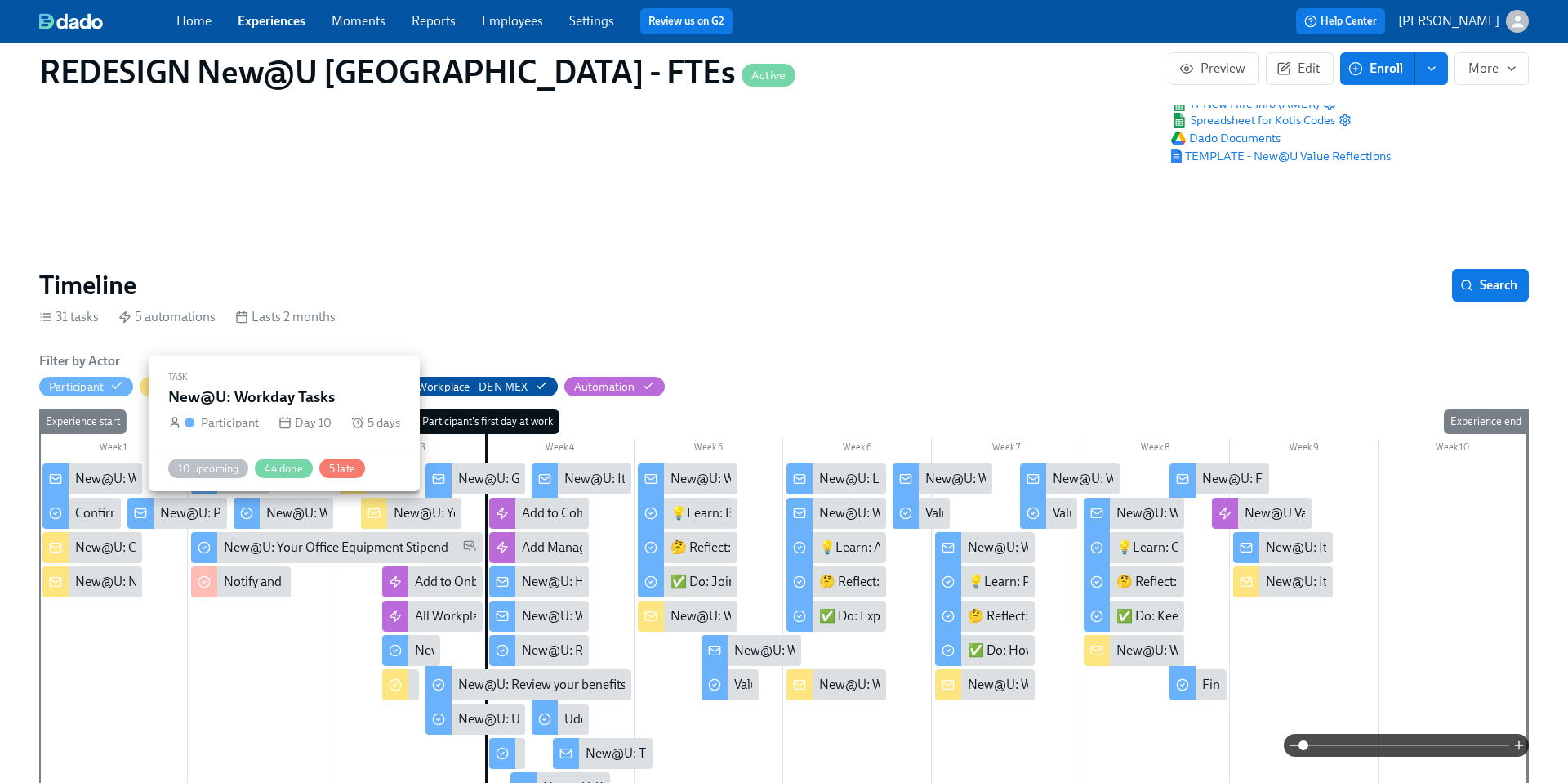
click at [293, 506] on div "New@U: Workday Tasks" at bounding box center [334, 513] width 137 height 18
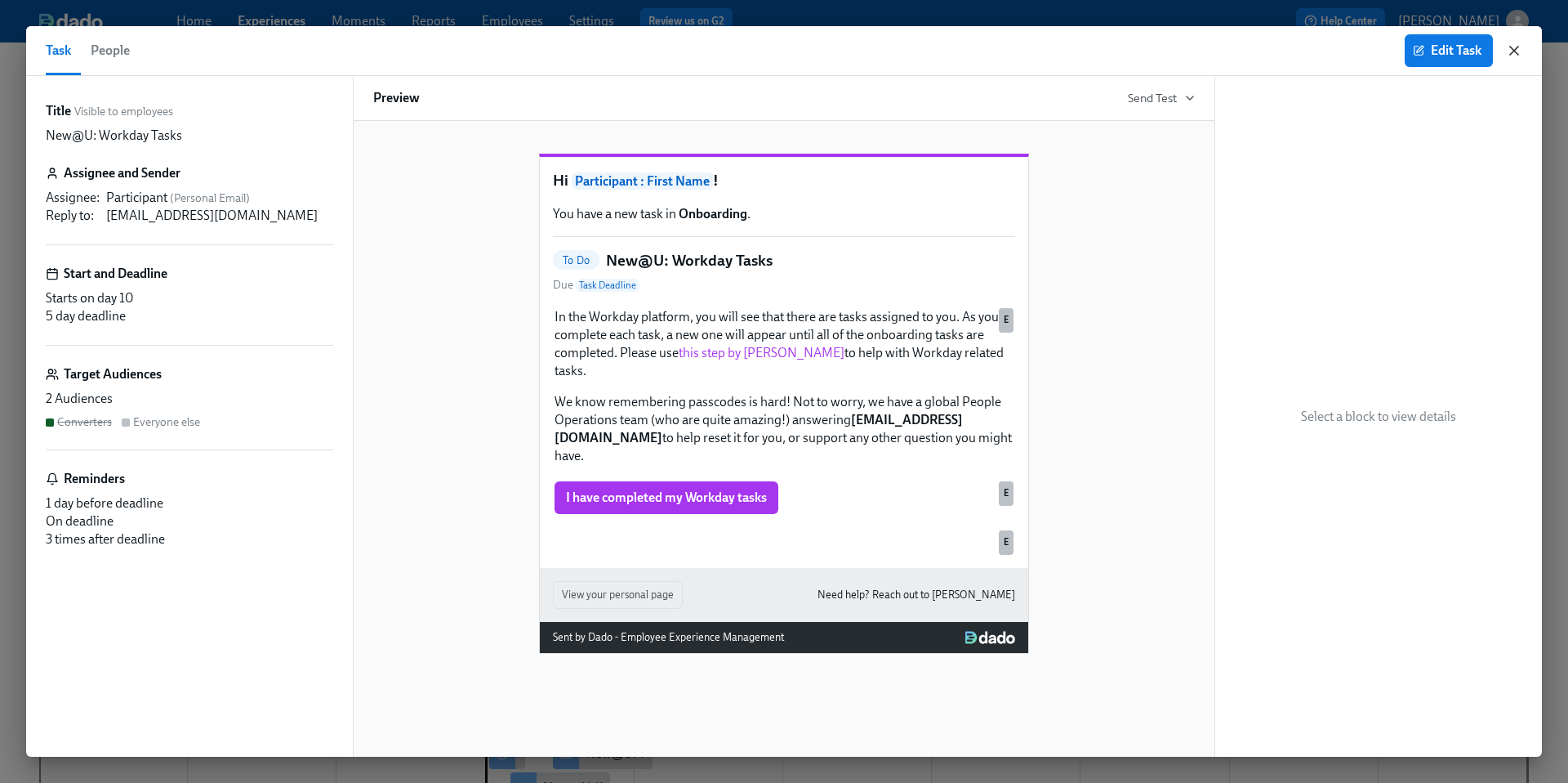
click at [1515, 49] on icon "button" at bounding box center [1514, 50] width 8 height 8
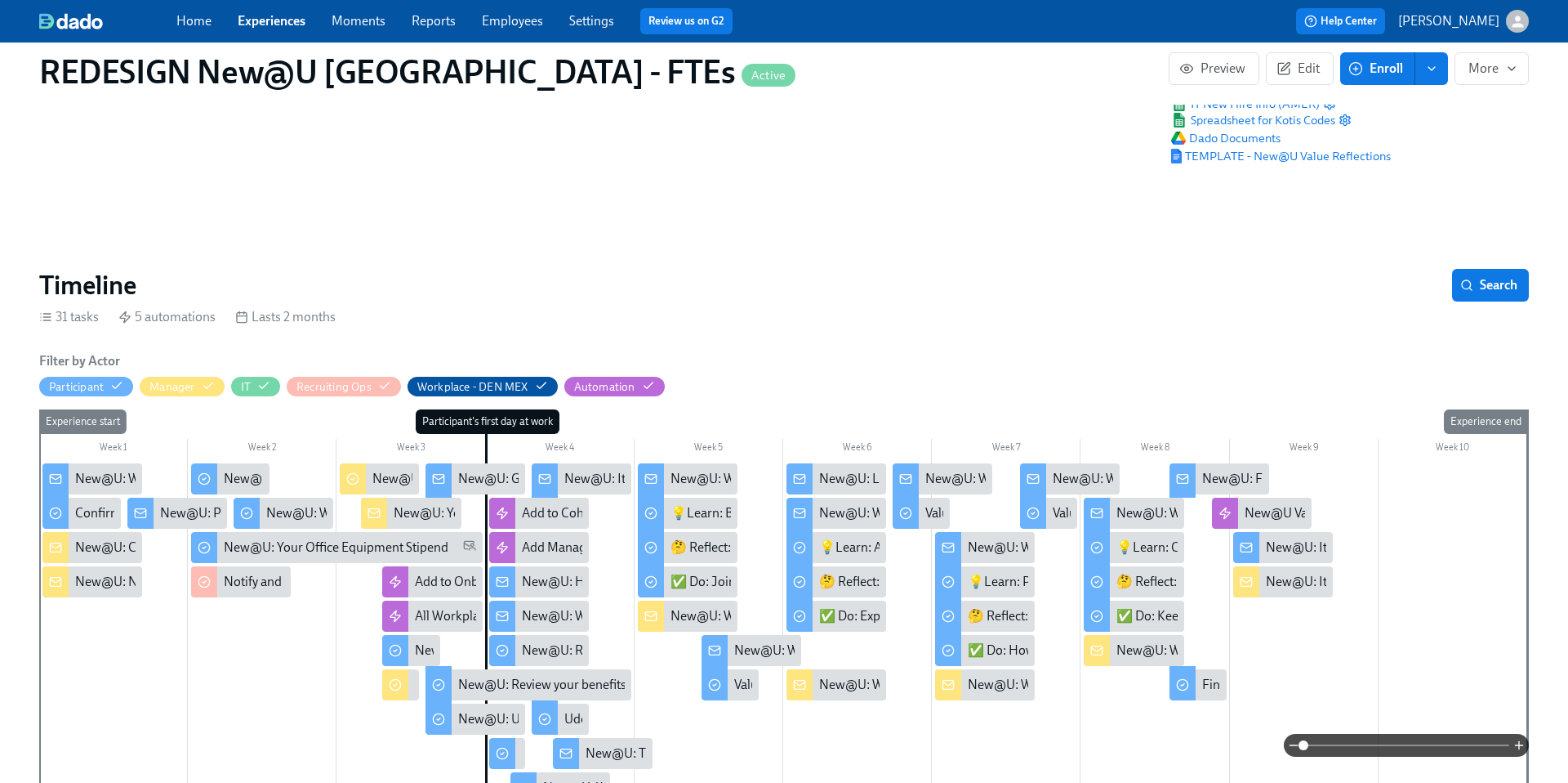
scroll to position [0, 20694]
